Goal: Find specific page/section: Find specific page/section

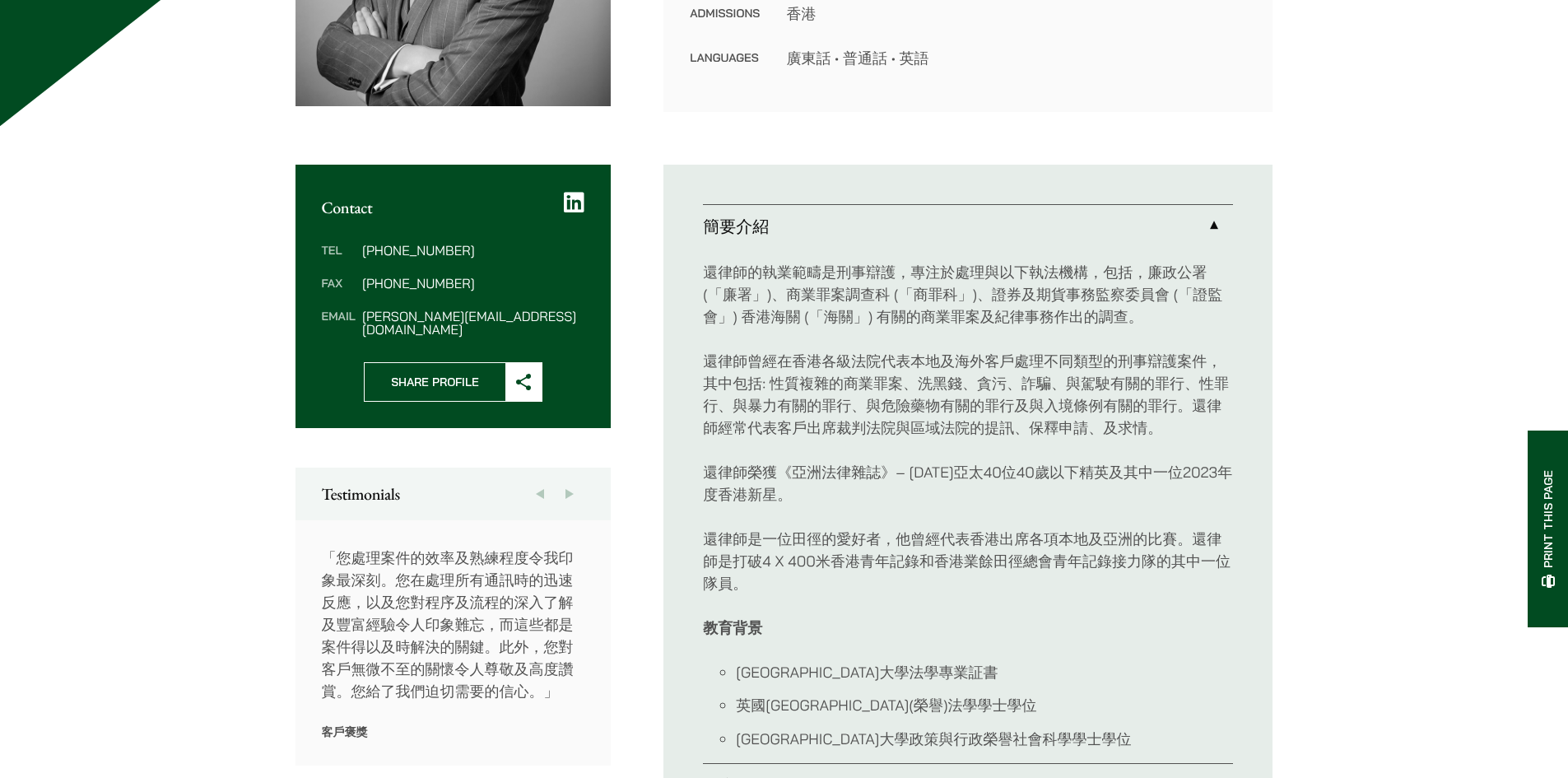
scroll to position [495, 0]
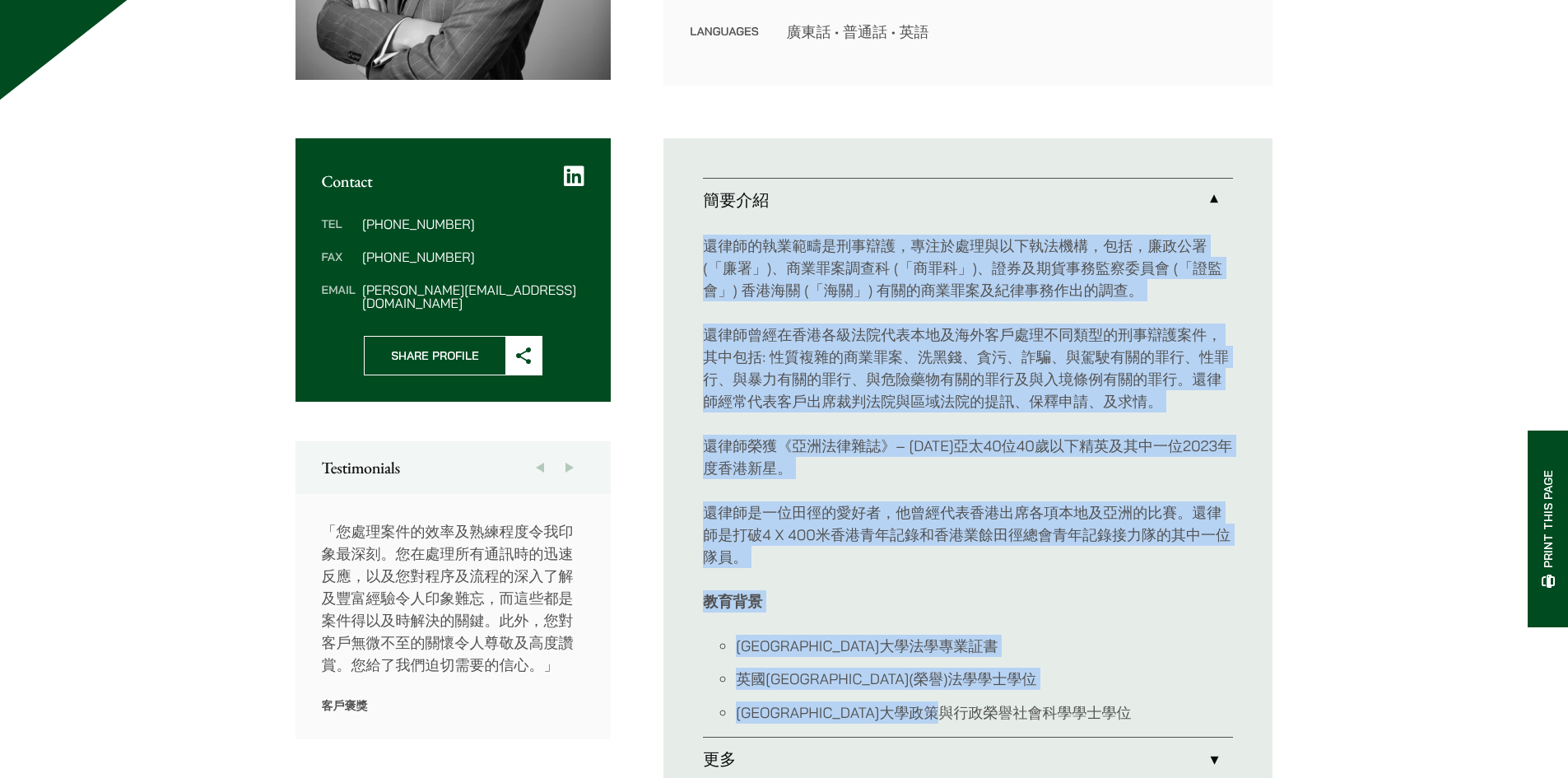
drag, startPoint x: 1061, startPoint y: 710, endPoint x: 703, endPoint y: 238, distance: 592.4
click at [703, 238] on div "還律師的執業範疇是刑事辯護，專注於處理與以下執法機構，包括，廉政公署 (「廉署」)、商業罪案調查科 (「商罪科」)、證券及期貨事務監察委員會 (「證監會」) …" at bounding box center [968, 480] width 531 height 516
copy div "loremipsumdol，sitametconse，ad，elit (「se」)、doeiusm (「tem」)、incididuntut (「lab」) …"
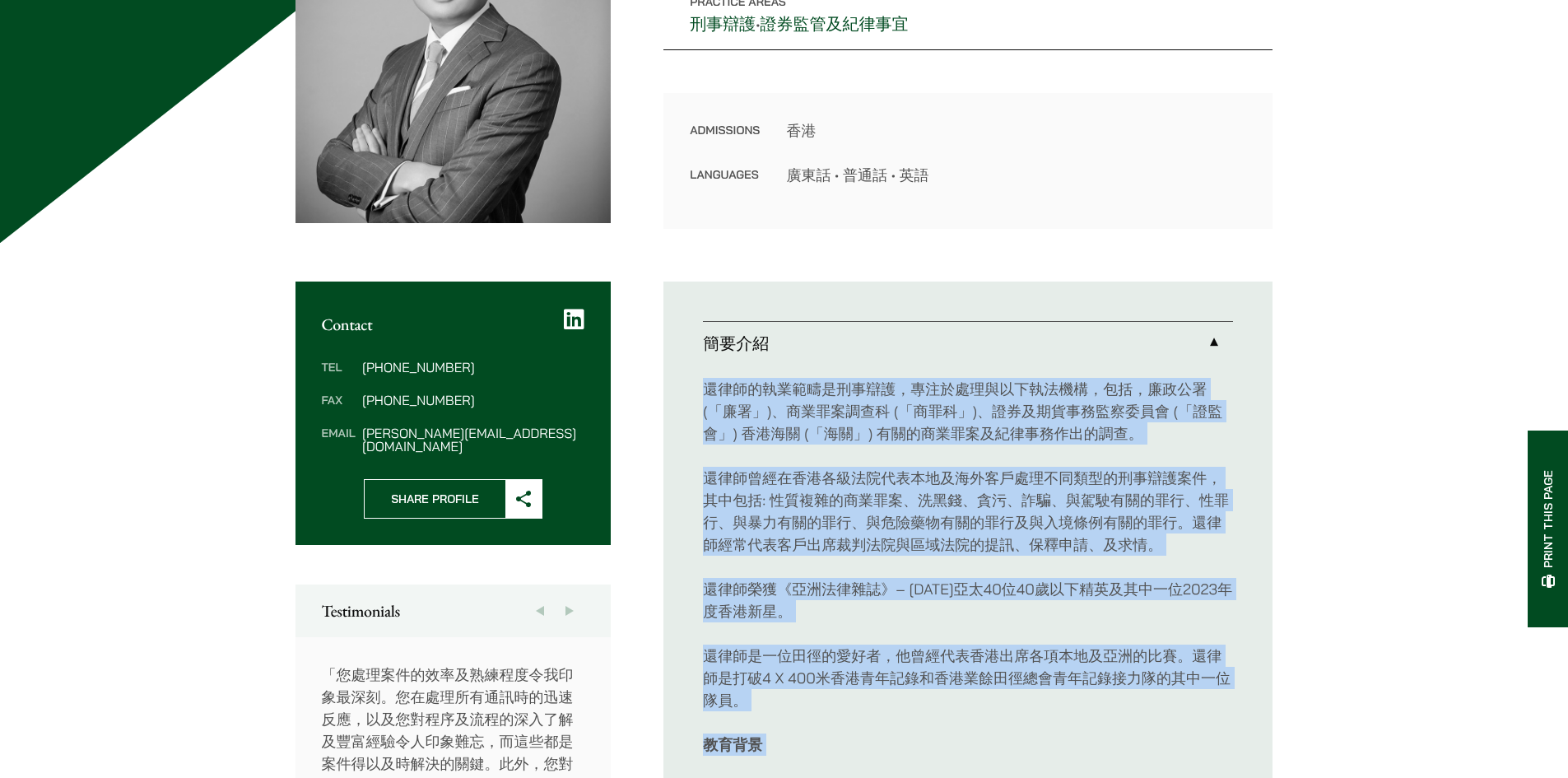
scroll to position [82, 0]
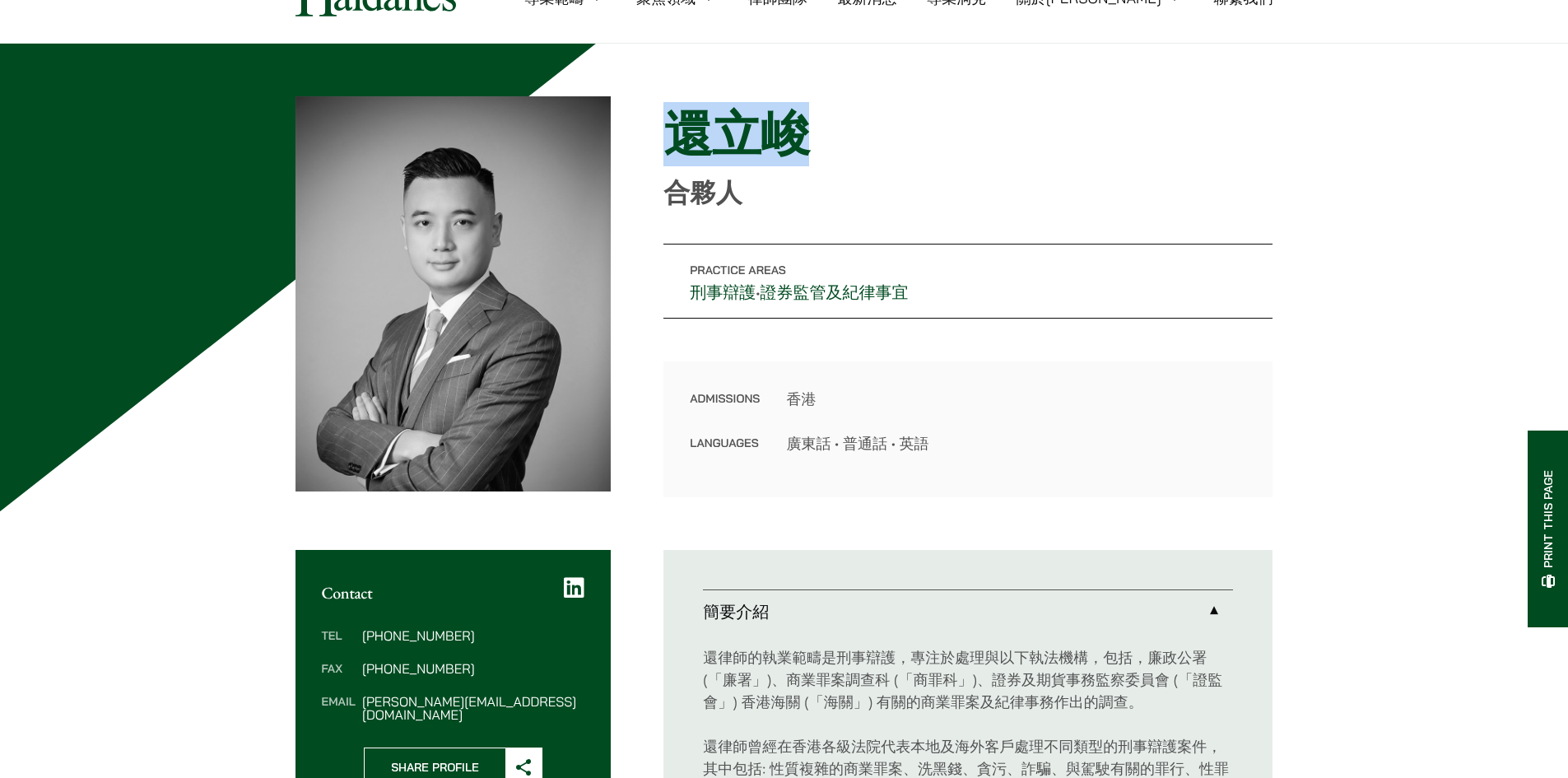
drag, startPoint x: 667, startPoint y: 138, endPoint x: 819, endPoint y: 158, distance: 153.3
click at [827, 147] on h1 "還立峻" at bounding box center [969, 133] width 609 height 59
copy h1 "還立峻"
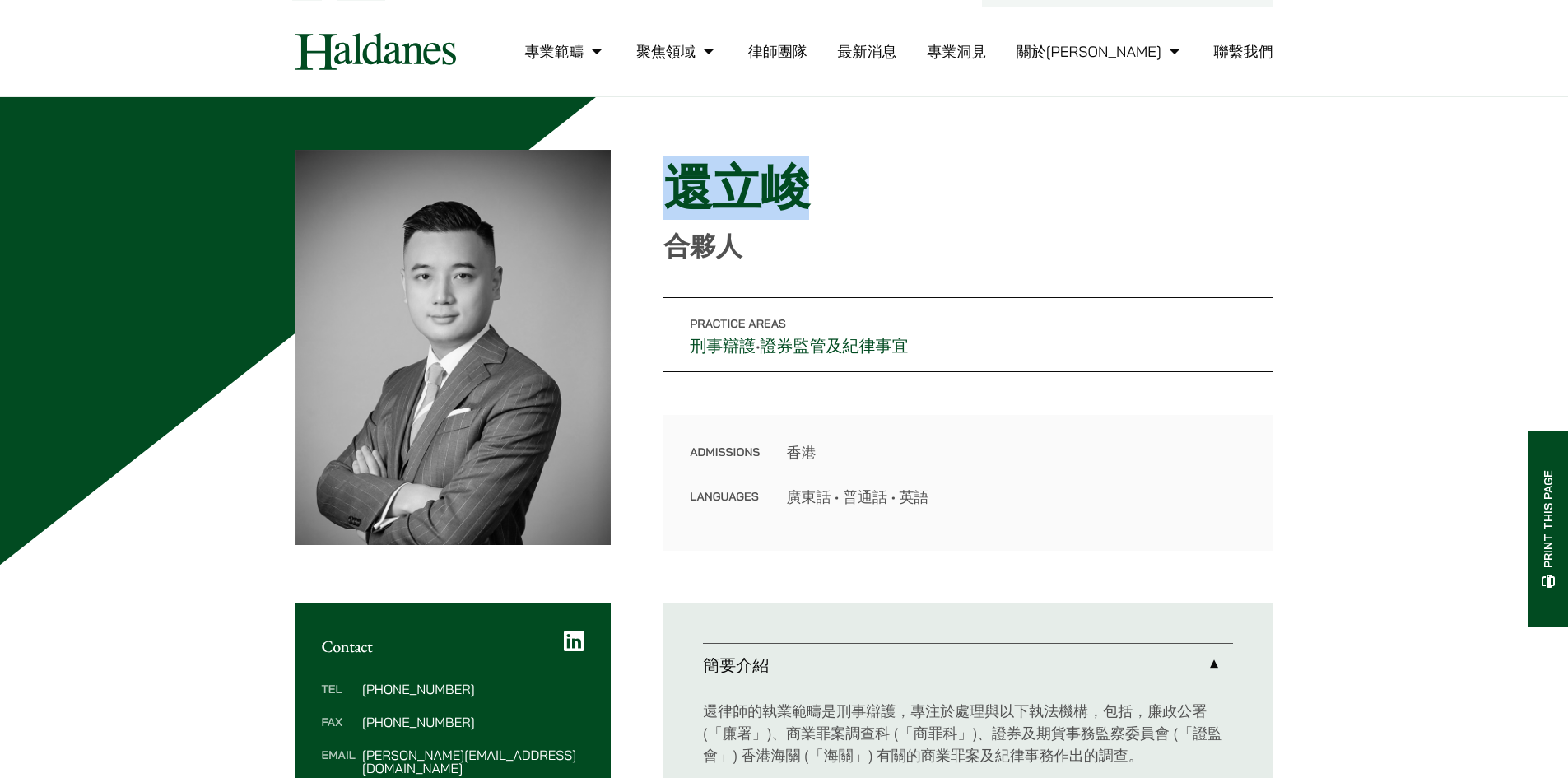
scroll to position [0, 0]
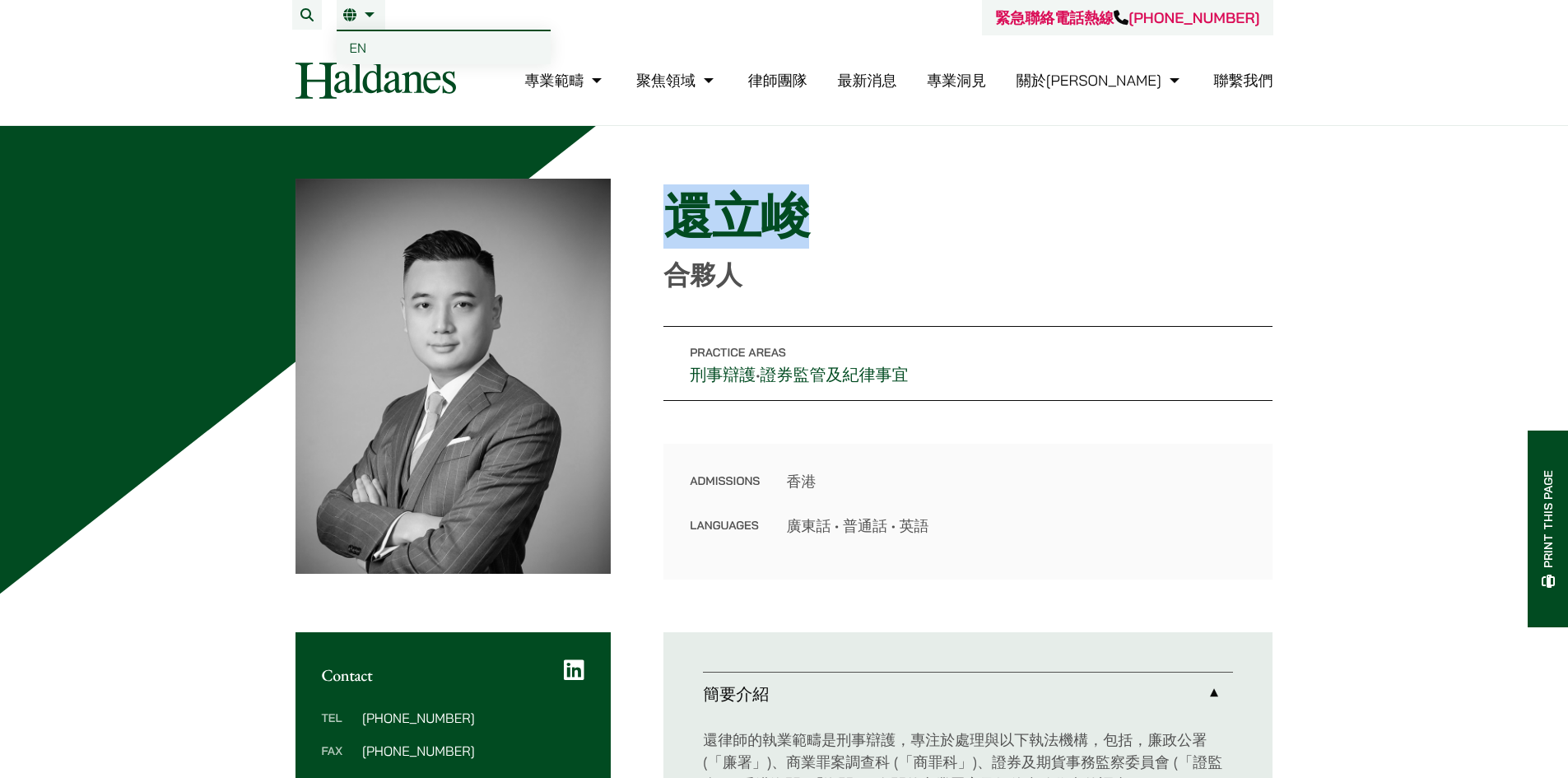
click at [441, 85] on img at bounding box center [376, 80] width 161 height 37
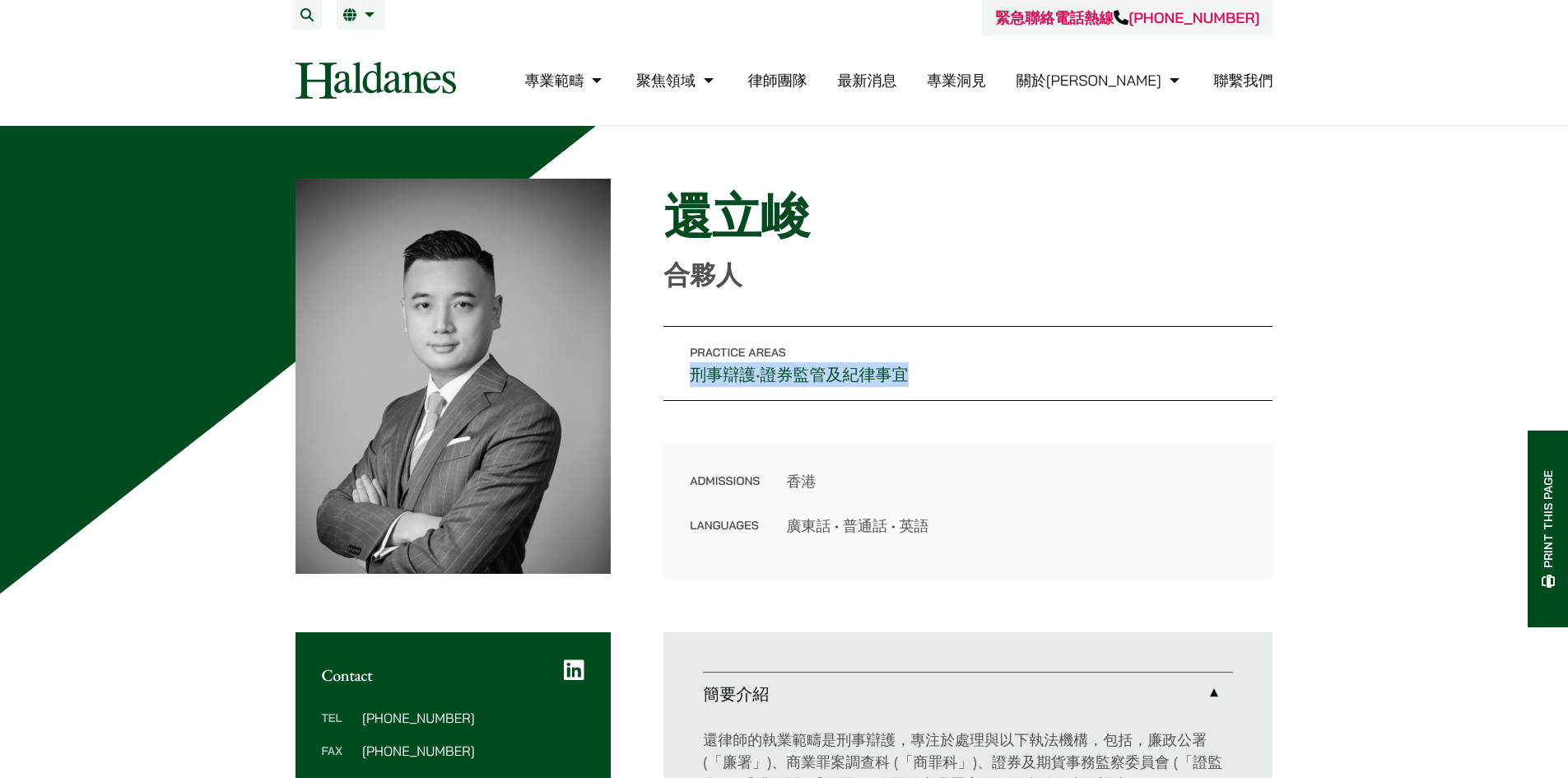
drag, startPoint x: 688, startPoint y: 376, endPoint x: 935, endPoint y: 373, distance: 247.0
click at [935, 373] on p "Practice Areas 刑事辯護 • 證券監管及紀律事宜" at bounding box center [969, 363] width 609 height 75
copy p "刑事辯護 • 證券監管及紀律事宜"
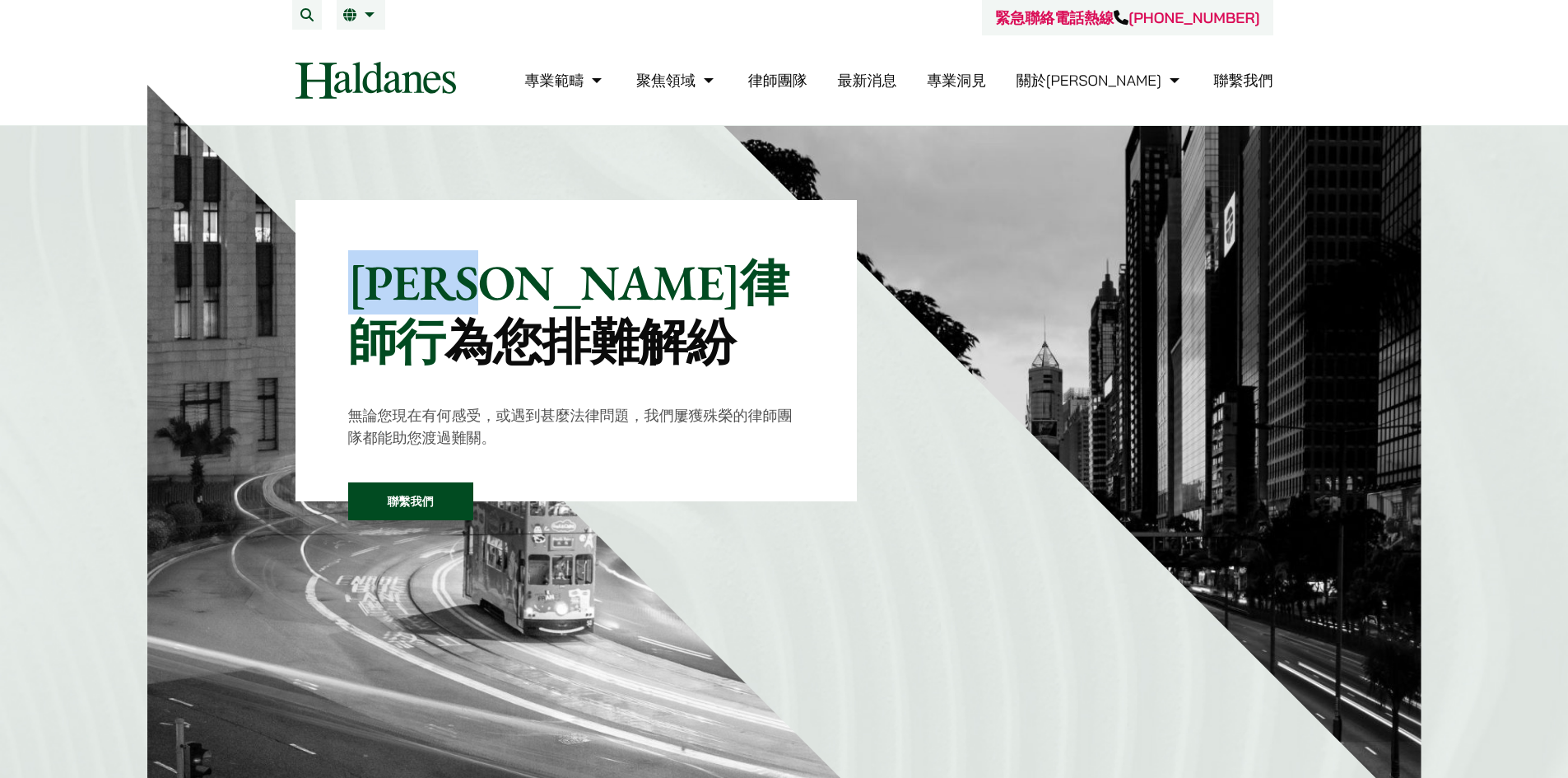
drag, startPoint x: 356, startPoint y: 285, endPoint x: 592, endPoint y: 283, distance: 236.0
click at [592, 283] on p "何敦律師行 為您排難解紛" at bounding box center [577, 312] width 457 height 118
copy p "何敦律師行"
